Goal: Task Accomplishment & Management: Complete application form

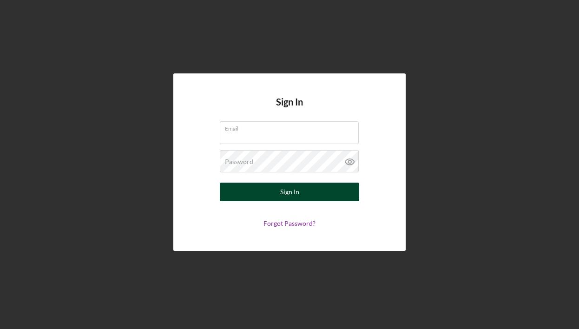
type input "[EMAIL_ADDRESS][DOMAIN_NAME]"
click at [290, 195] on div "Sign In" at bounding box center [289, 192] width 19 height 19
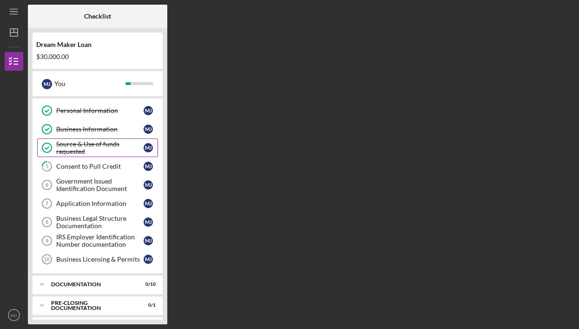
scroll to position [35, 0]
click at [104, 167] on div "Consent to Pull Credit" at bounding box center [99, 165] width 87 height 7
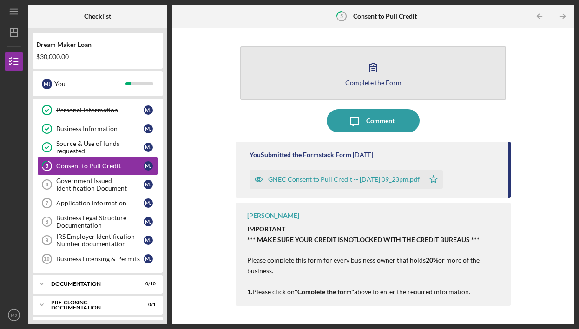
click at [372, 92] on button "Complete the Form Form" at bounding box center [373, 72] width 266 height 53
click at [385, 75] on button "Complete the Form Form" at bounding box center [373, 72] width 266 height 53
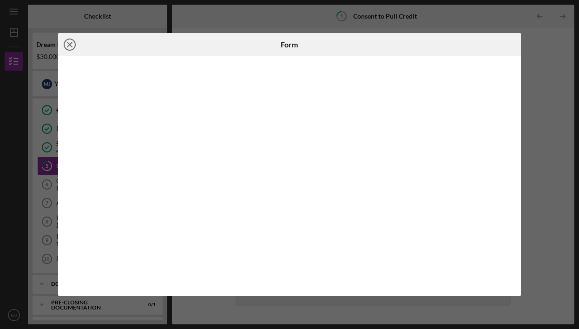
click at [68, 46] on line at bounding box center [69, 44] width 5 height 5
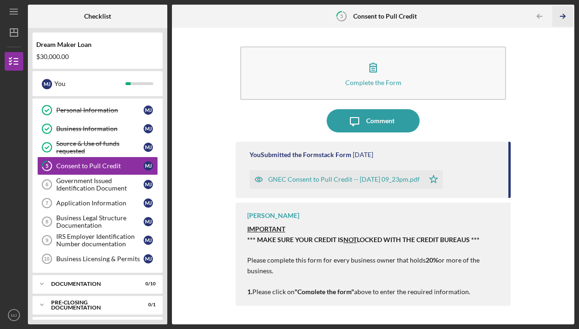
click at [562, 13] on icon "Icon/Table Pagination Arrow" at bounding box center [563, 16] width 21 height 21
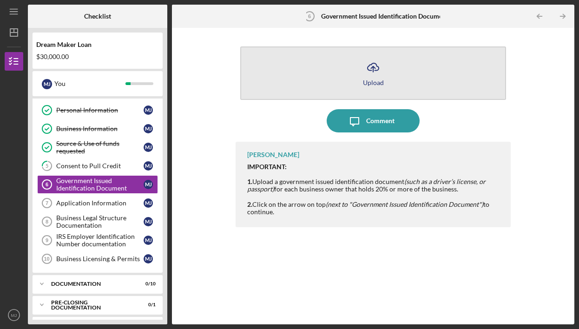
click at [368, 87] on button "Icon/Upload Upload" at bounding box center [373, 72] width 266 height 53
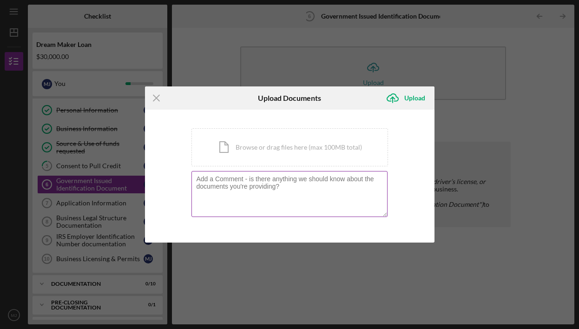
click at [317, 191] on textarea at bounding box center [289, 194] width 196 height 46
